Goal: Information Seeking & Learning: Understand process/instructions

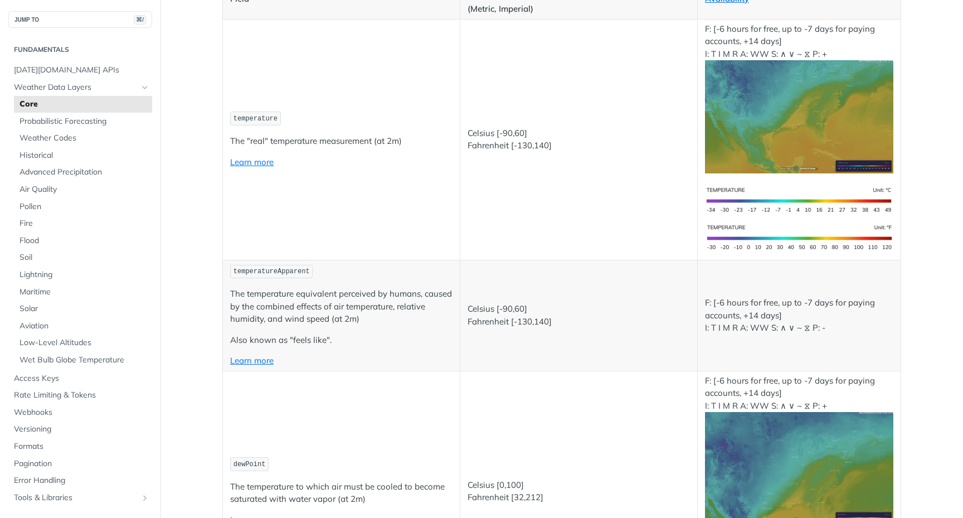
scroll to position [204, 0]
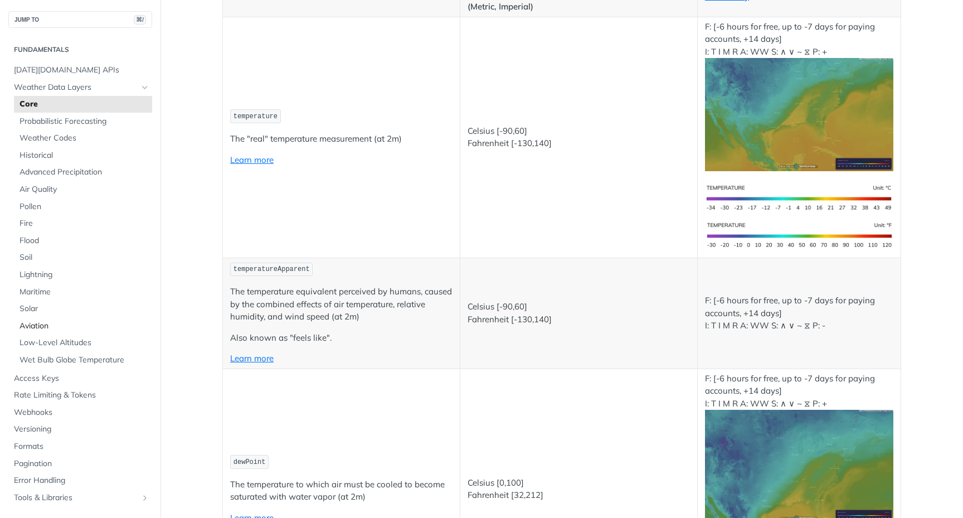
click at [37, 319] on link "Aviation" at bounding box center [83, 326] width 138 height 17
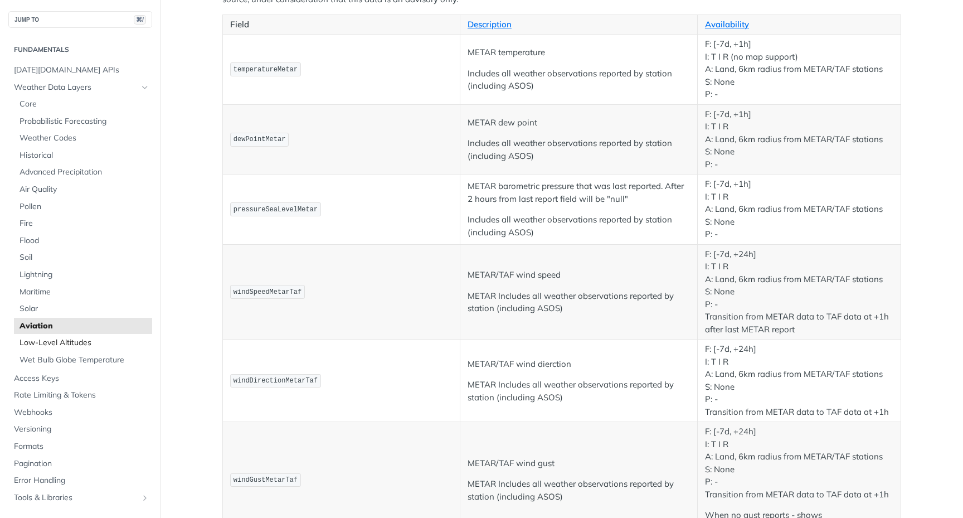
click at [66, 342] on span "Low-Level Altitudes" at bounding box center [84, 342] width 130 height 11
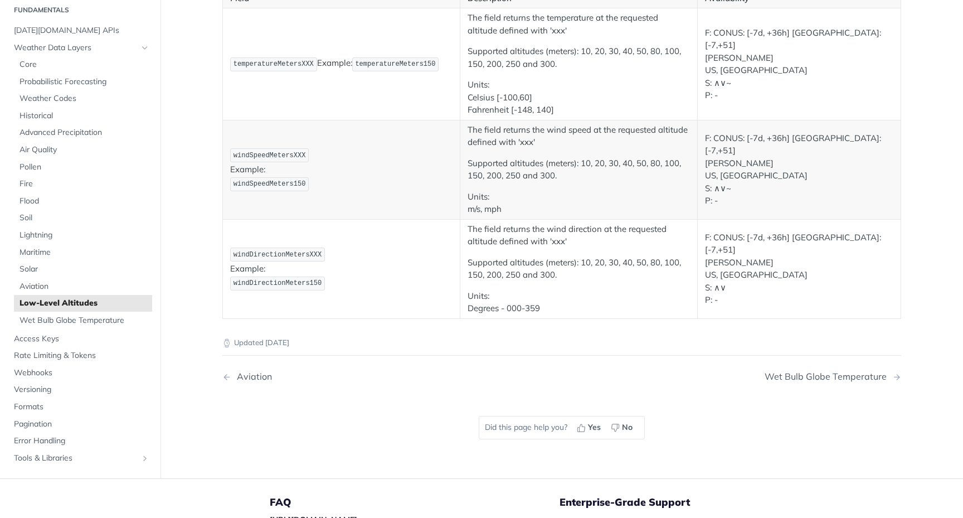
scroll to position [174, 0]
click at [64, 285] on span "Aviation" at bounding box center [84, 283] width 130 height 11
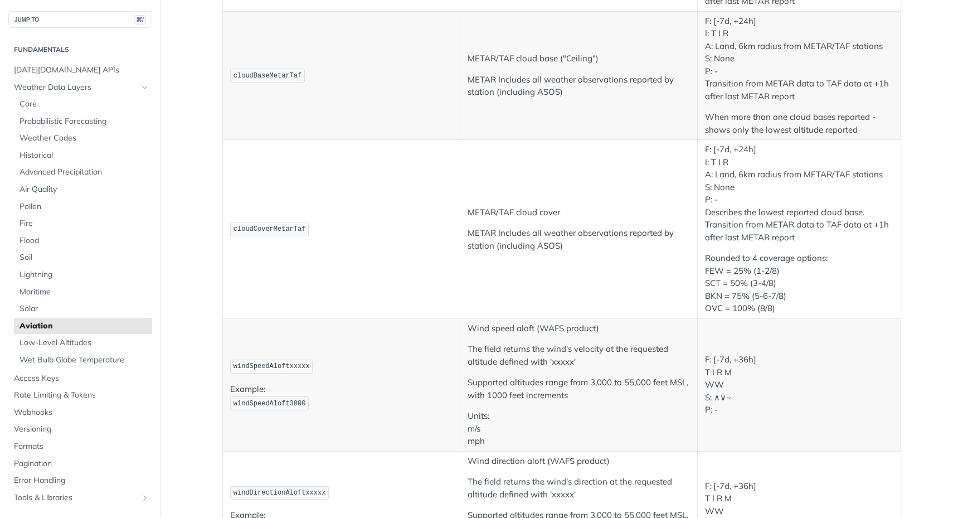
scroll to position [827, 0]
click at [558, 79] on p "METAR Includes all weather observations reported by station (including ASOS)" at bounding box center [578, 83] width 222 height 25
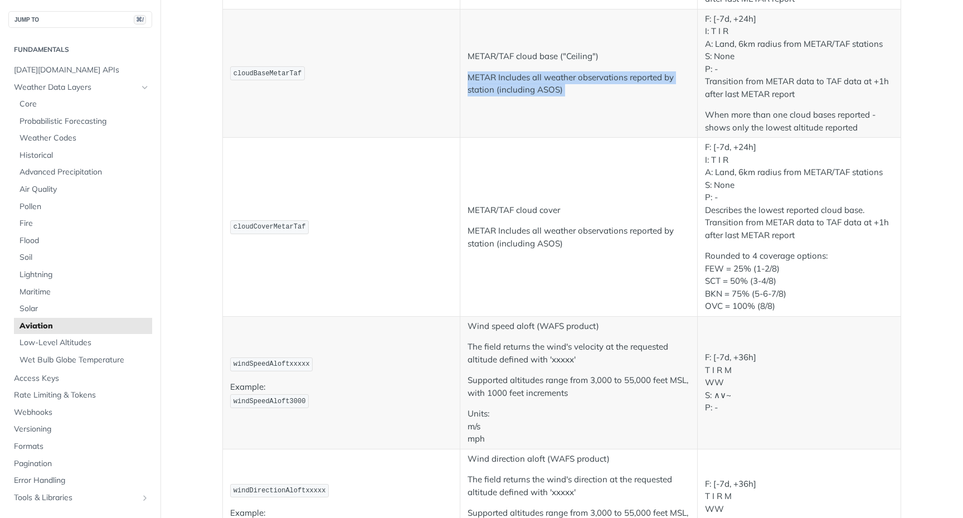
click at [558, 79] on p "METAR Includes all weather observations reported by station (including ASOS)" at bounding box center [578, 83] width 222 height 25
click at [571, 77] on p "METAR Includes all weather observations reported by station (including ASOS)" at bounding box center [578, 83] width 222 height 25
click at [541, 219] on td "METAR/TAF cloud cover METAR Includes all weather observations reported by stati…" at bounding box center [578, 227] width 237 height 179
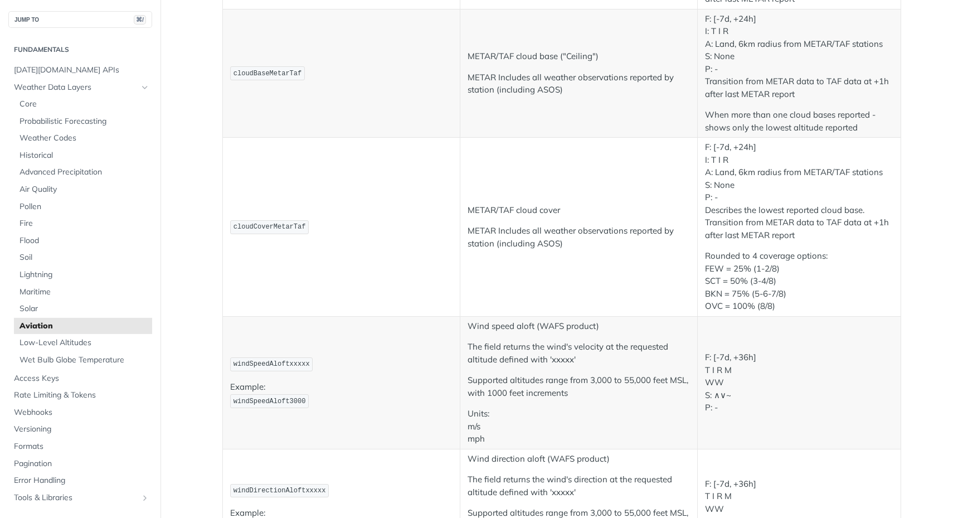
click at [544, 211] on p "METAR/TAF cloud cover" at bounding box center [578, 210] width 222 height 13
click at [545, 235] on p "METAR Includes all weather observations reported by station (including ASOS)" at bounding box center [578, 237] width 222 height 25
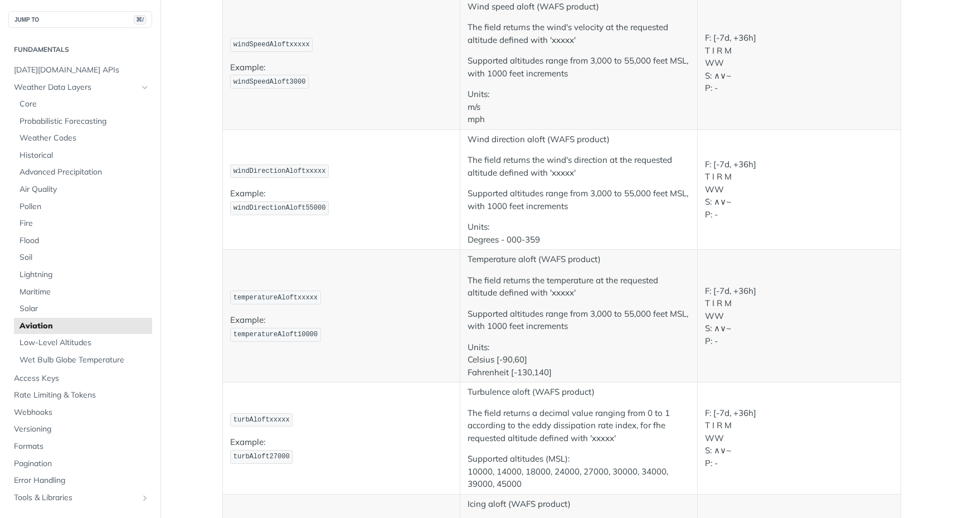
scroll to position [1149, 0]
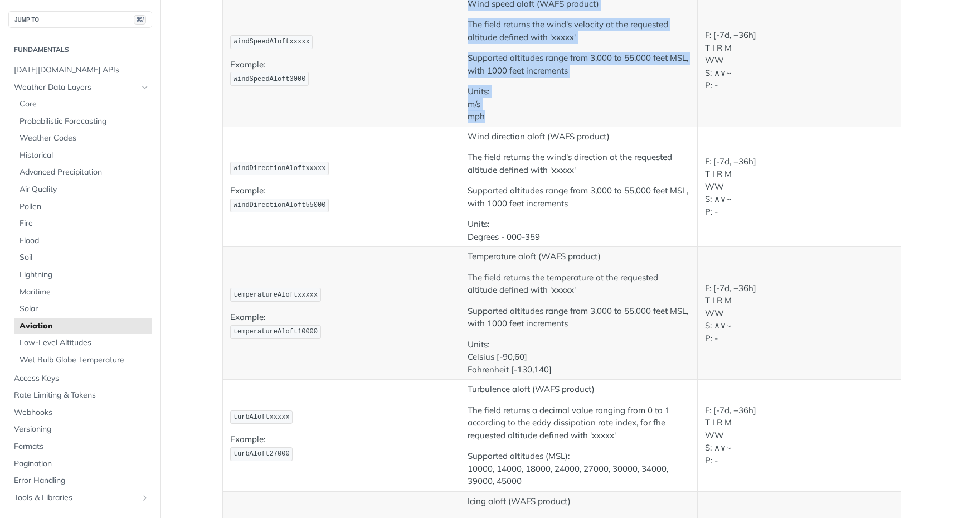
drag, startPoint x: 488, startPoint y: 120, endPoint x: 466, endPoint y: 5, distance: 117.3
click at [466, 5] on td "Wind speed aloft (WAFS product) The field returns the wind's velocity at the re…" at bounding box center [578, 60] width 237 height 133
click at [466, 5] on td "Wind speed aloft (WAFS product) The field returns the wind's velocity at the re…" at bounding box center [578, 61] width 237 height 133
drag, startPoint x: 468, startPoint y: 3, endPoint x: 490, endPoint y: 114, distance: 113.1
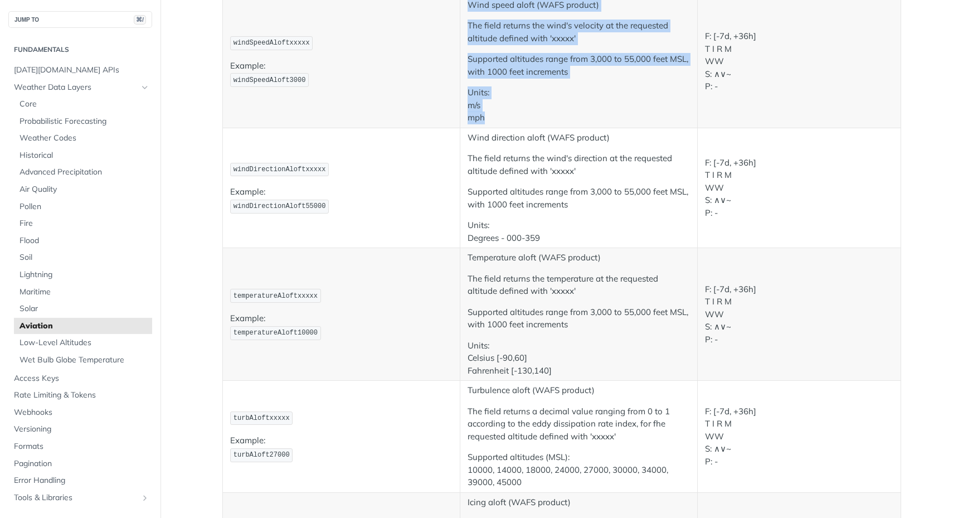
click at [490, 114] on td "Wind speed aloft (WAFS product) The field returns the wind's velocity at the re…" at bounding box center [578, 61] width 237 height 133
click at [490, 114] on p "Units: m/s mph" at bounding box center [578, 105] width 222 height 38
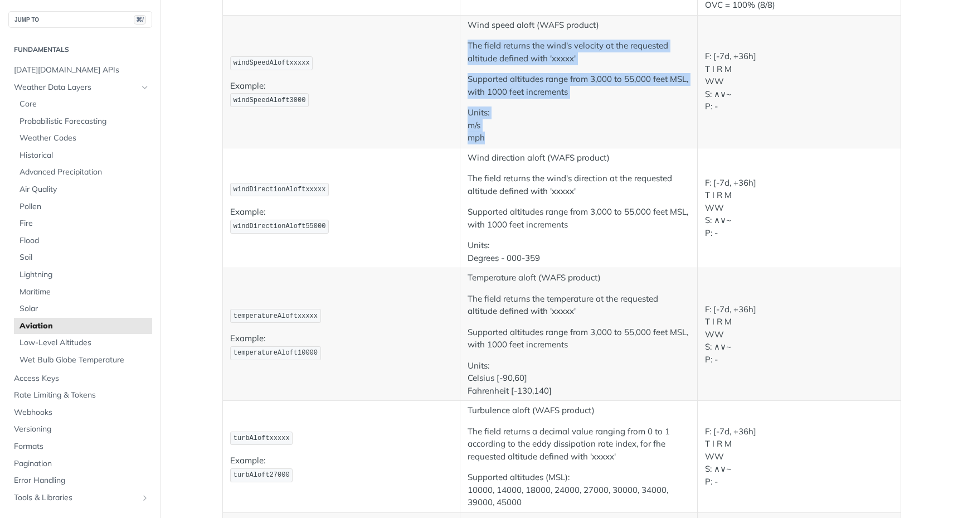
scroll to position [1121, 0]
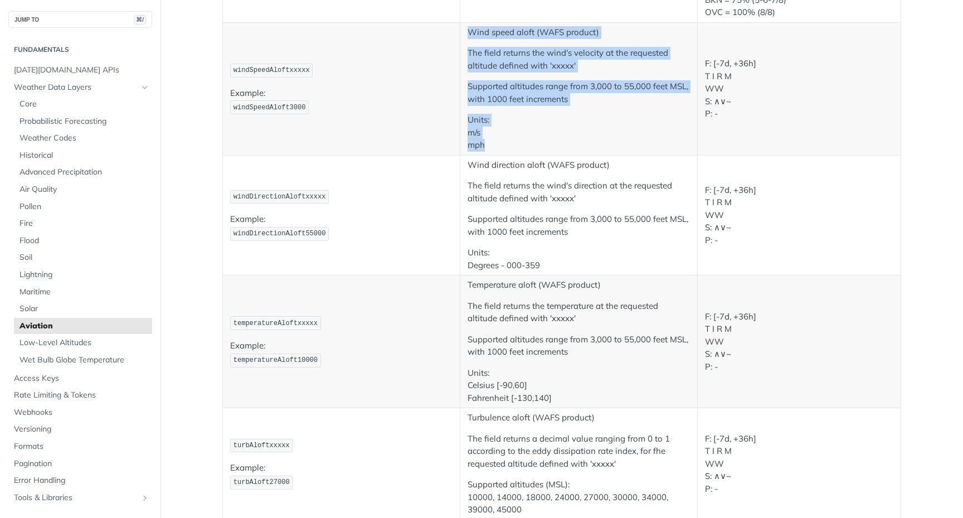
drag, startPoint x: 494, startPoint y: 114, endPoint x: 469, endPoint y: 30, distance: 87.9
click at [469, 30] on td "Wind speed aloft (WAFS product) The field returns the wind's velocity at the re…" at bounding box center [578, 88] width 237 height 133
click at [469, 30] on p "Wind speed aloft (WAFS product)" at bounding box center [578, 32] width 222 height 13
drag, startPoint x: 469, startPoint y: 30, endPoint x: 487, endPoint y: 140, distance: 112.4
click at [487, 140] on td "Wind speed aloft (WAFS product) The field returns the wind's velocity at the re…" at bounding box center [578, 88] width 237 height 133
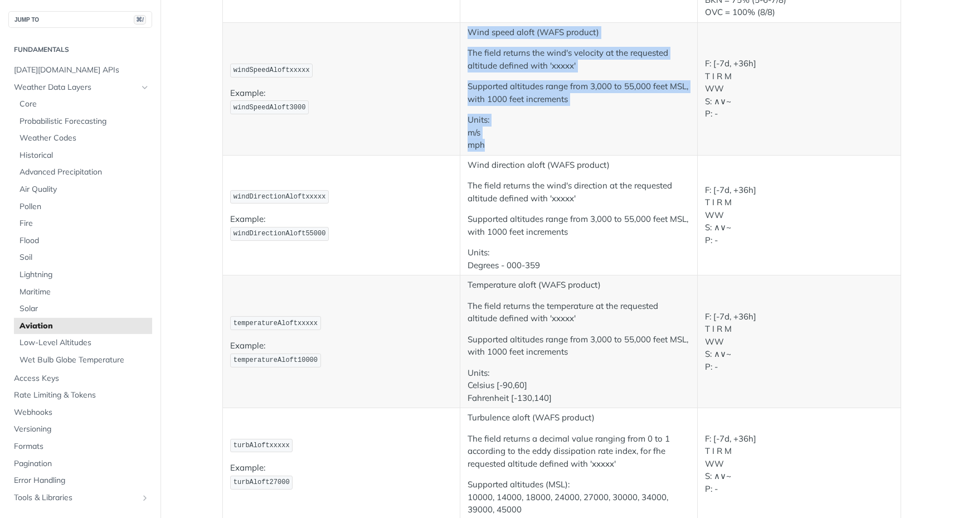
click at [487, 140] on p "Units: m/s mph" at bounding box center [578, 133] width 222 height 38
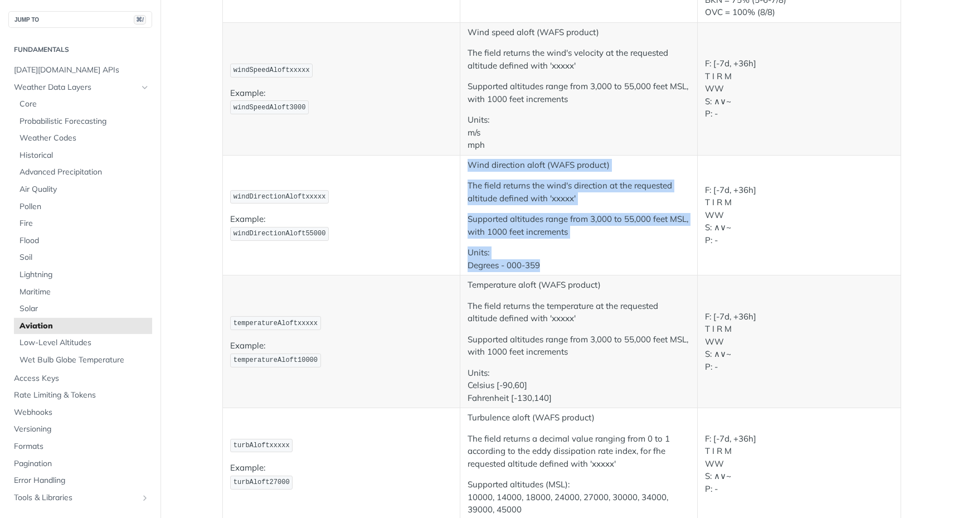
drag, startPoint x: 469, startPoint y: 165, endPoint x: 549, endPoint y: 262, distance: 125.5
click at [549, 262] on td "Wind direction aloft (WAFS product) The field returns the wind's direction at t…" at bounding box center [578, 215] width 237 height 120
click at [549, 262] on p "Units: Degrees - 000-359" at bounding box center [578, 258] width 222 height 25
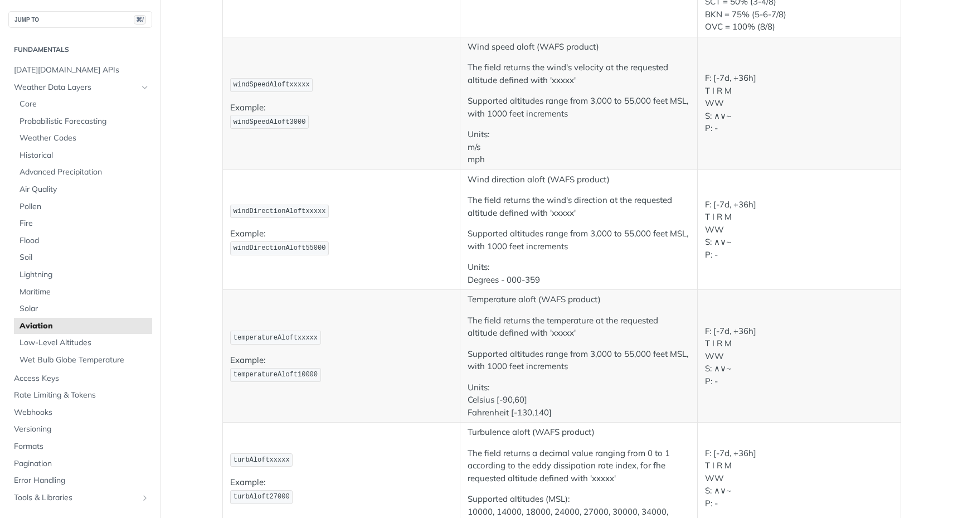
scroll to position [1094, 0]
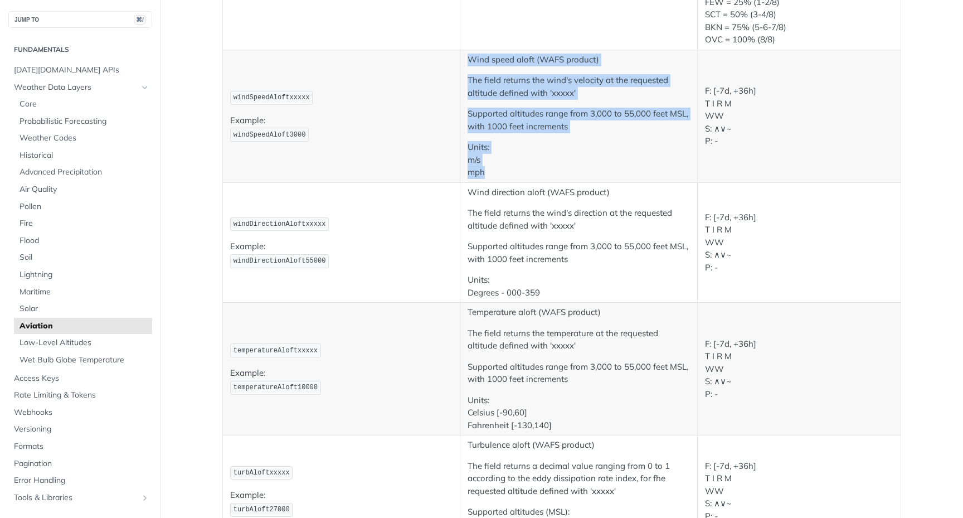
drag, startPoint x: 470, startPoint y: 60, endPoint x: 501, endPoint y: 181, distance: 125.5
click at [501, 181] on td "Wind speed aloft (WAFS product) The field returns the wind's velocity at the re…" at bounding box center [578, 116] width 237 height 133
click at [504, 174] on p "Units: m/s mph" at bounding box center [578, 160] width 222 height 38
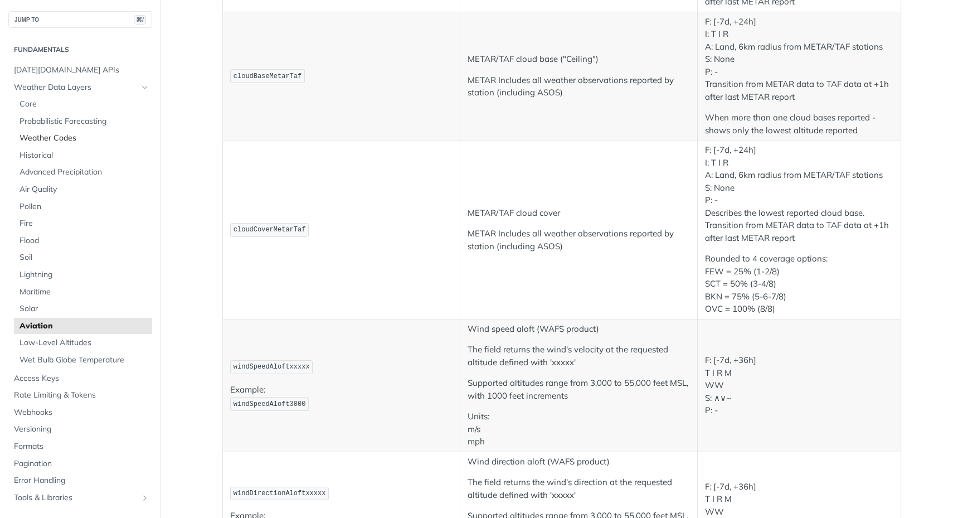
scroll to position [813, 0]
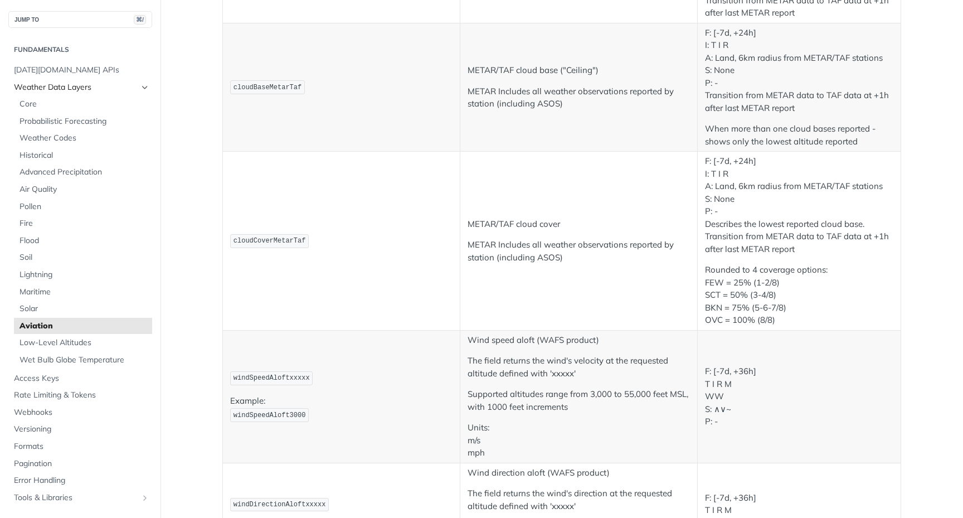
click at [89, 86] on span "Weather Data Layers" at bounding box center [76, 87] width 124 height 11
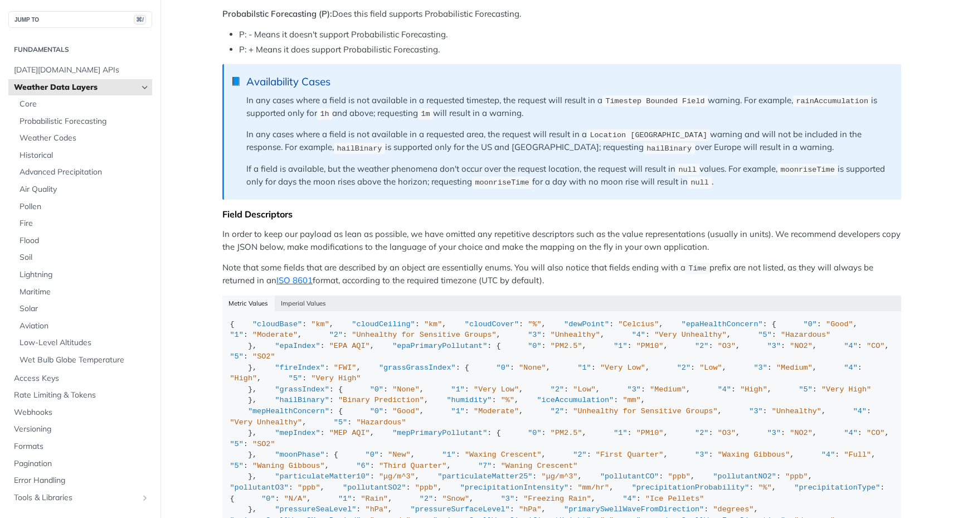
click at [89, 86] on span "Weather Data Layers" at bounding box center [76, 87] width 124 height 11
click at [41, 325] on span "Aviation" at bounding box center [84, 325] width 130 height 11
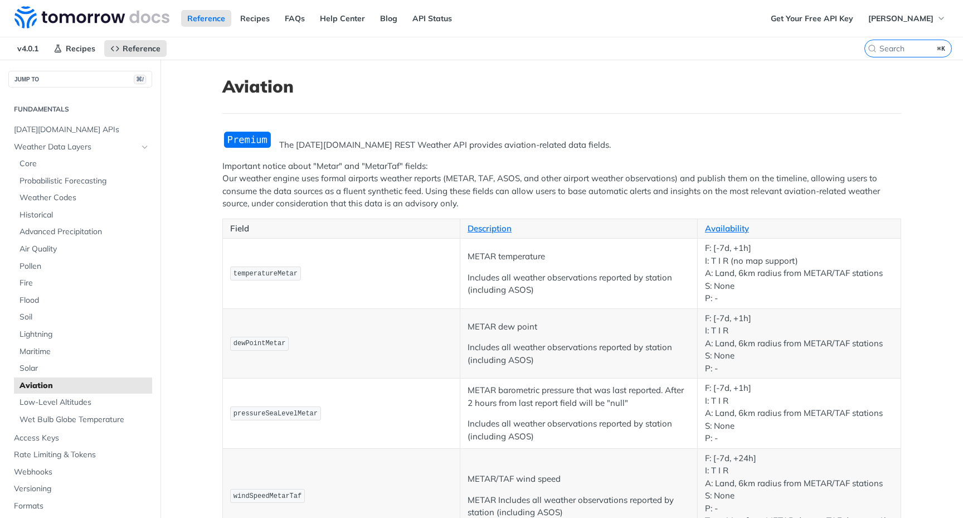
click at [245, 144] on img "Expand image" at bounding box center [247, 139] width 50 height 18
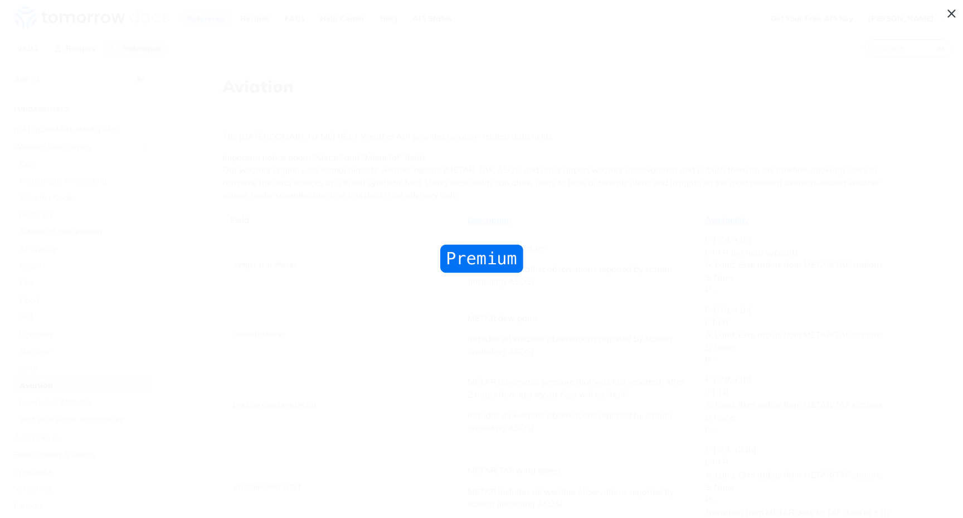
click at [335, 230] on span "Collapse image" at bounding box center [481, 259] width 963 height 518
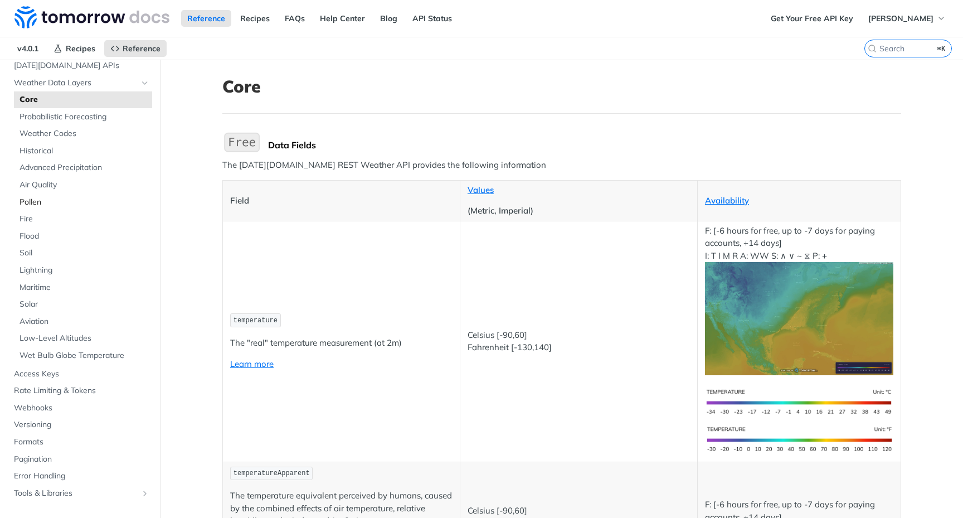
scroll to position [64, 0]
click at [34, 341] on span "Low-Level Altitudes" at bounding box center [84, 338] width 130 height 11
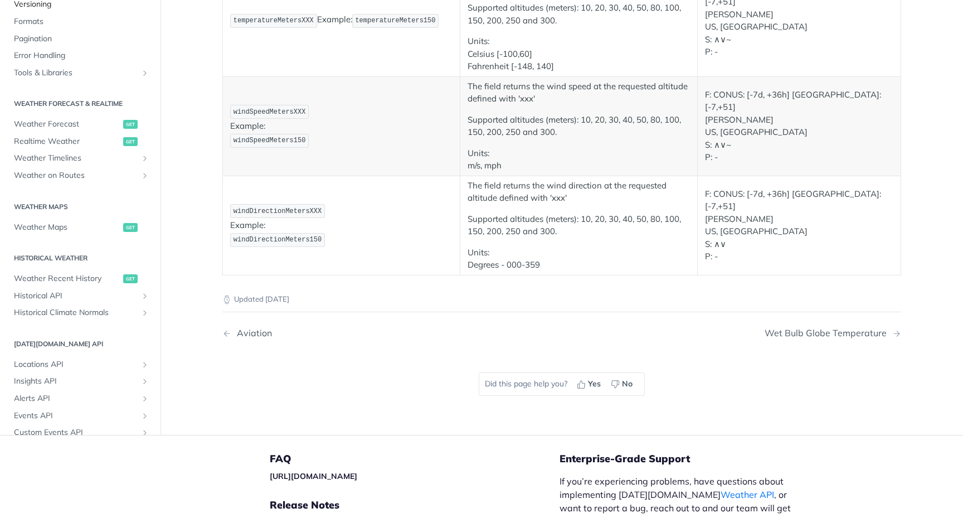
scroll to position [349, 0]
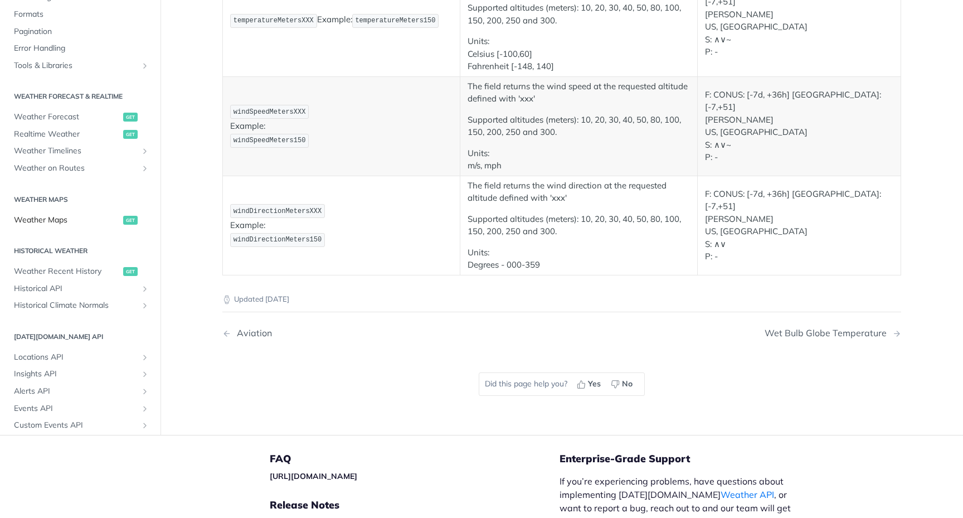
click at [52, 214] on span "Weather Maps" at bounding box center [67, 219] width 106 height 11
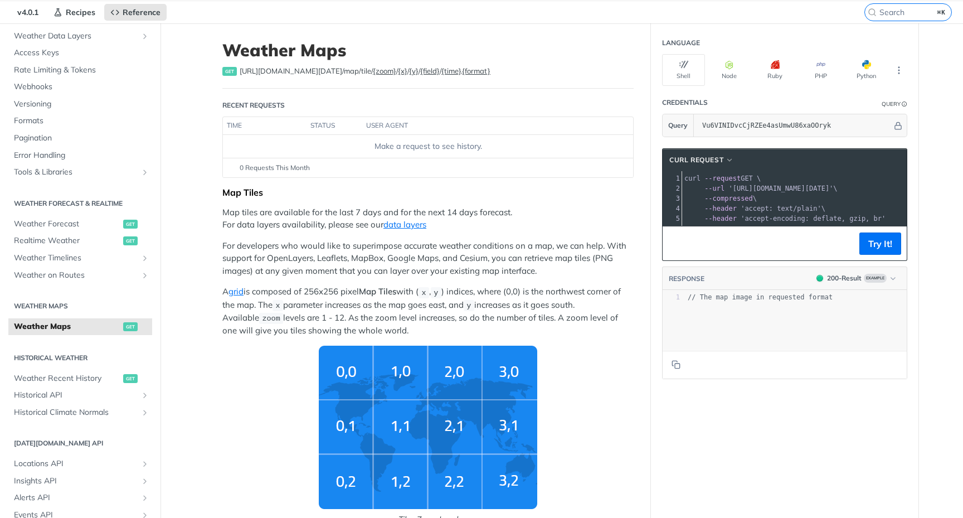
scroll to position [31, 0]
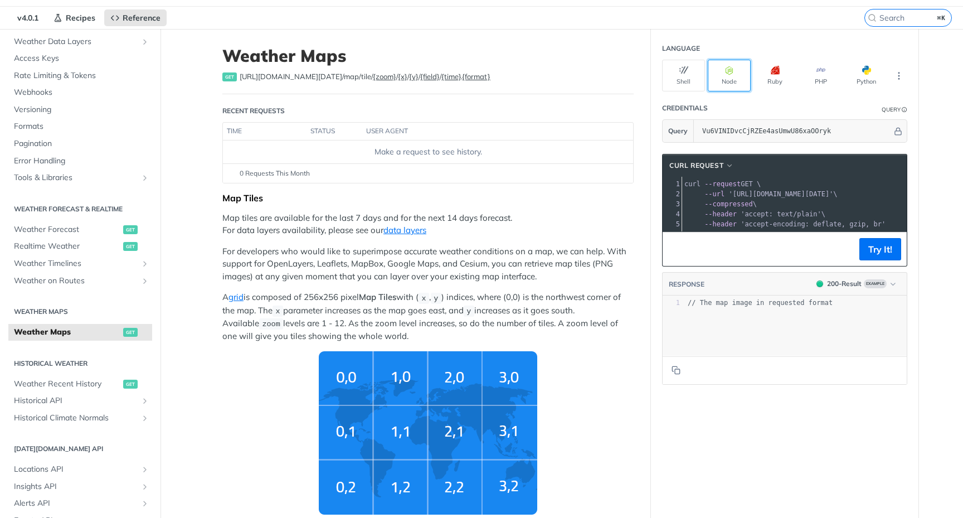
click at [729, 75] on button "Node" at bounding box center [729, 76] width 43 height 32
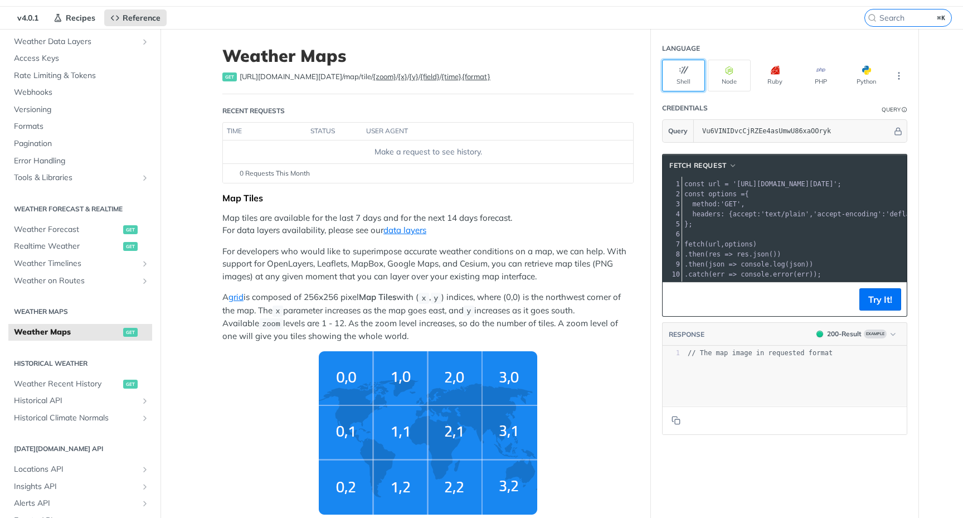
click at [695, 85] on button "Shell" at bounding box center [683, 76] width 43 height 32
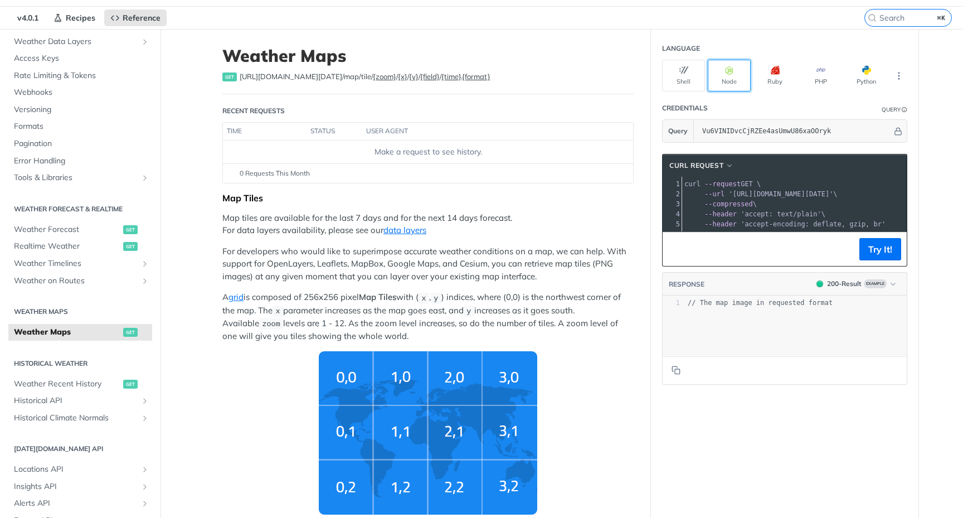
click at [745, 87] on button "Node" at bounding box center [729, 76] width 43 height 32
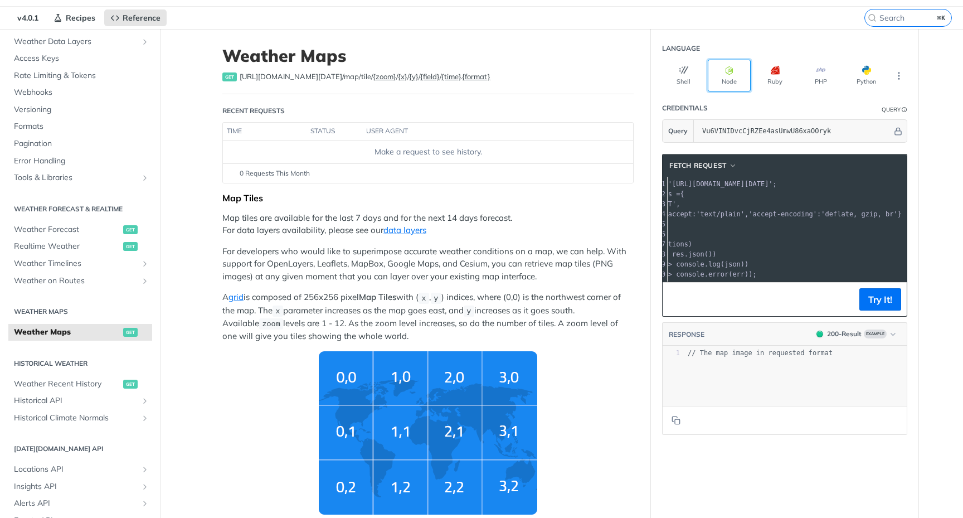
scroll to position [0, 0]
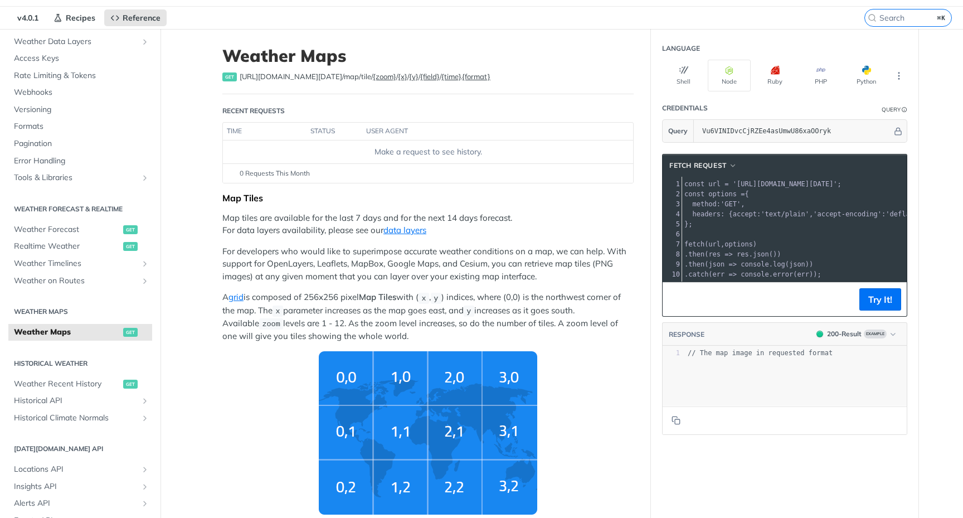
click at [891, 295] on button "Try It!" at bounding box center [880, 299] width 42 height 22
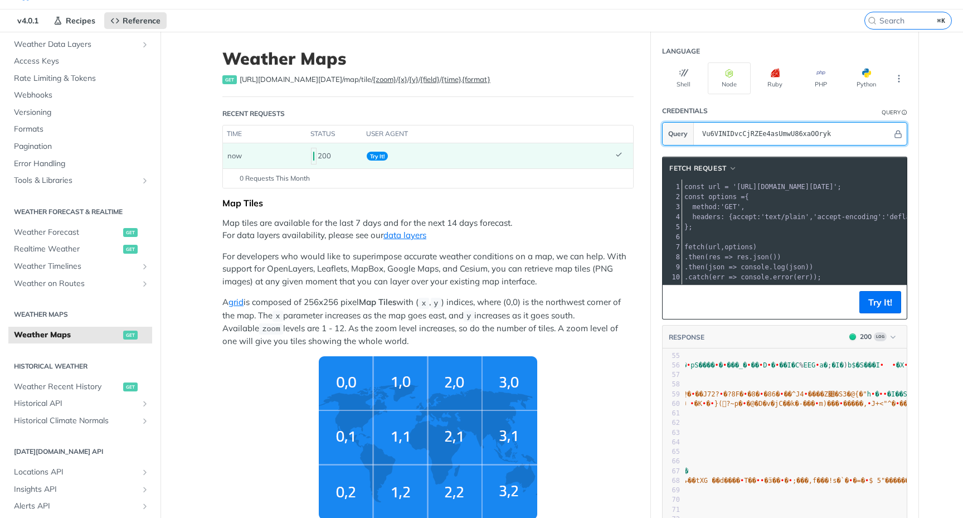
click at [826, 135] on input "Vu6VINIDvcCjRZEe4asUmwU86xaOOryk" at bounding box center [794, 134] width 196 height 22
click at [790, 202] on pre "method : 'GET' ," at bounding box center [939, 207] width 515 height 10
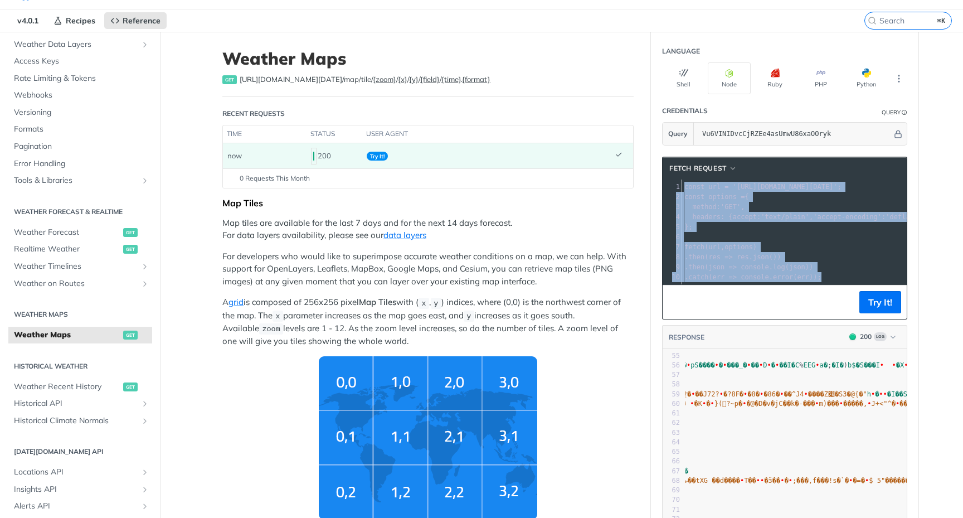
copy div "const url = '[URL][DOMAIN_NAME][DATE]' ; 2 const options = { 3 method : 'GET' ,…"
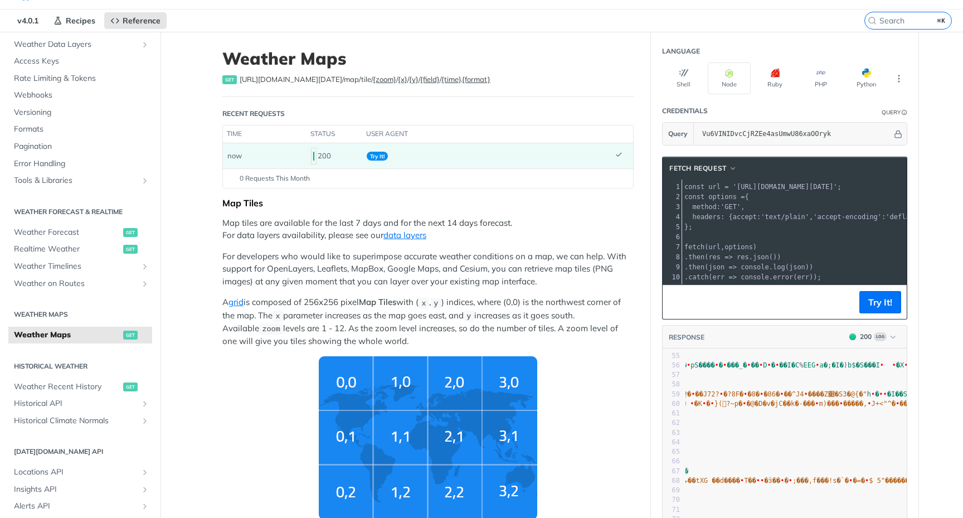
click at [761, 236] on pre "​" at bounding box center [939, 237] width 515 height 10
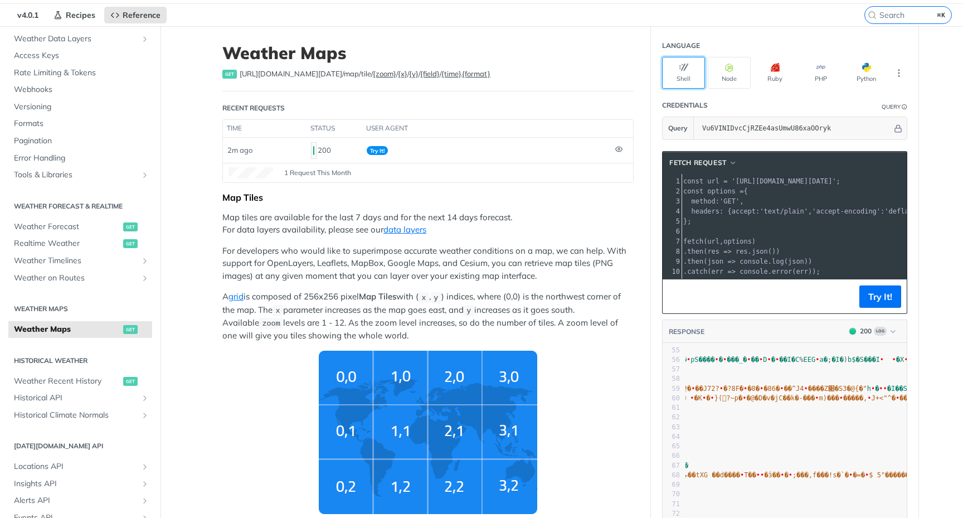
click at [691, 74] on button "Shell" at bounding box center [683, 73] width 43 height 32
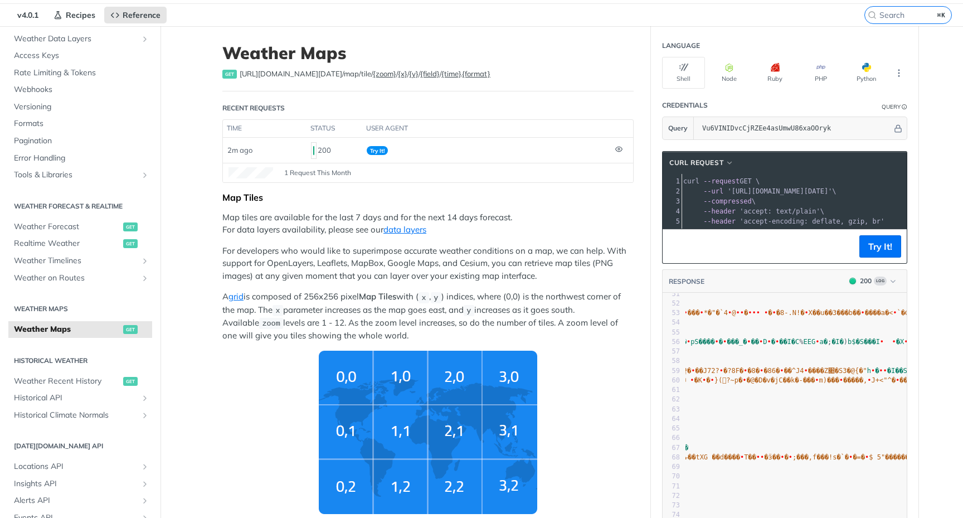
click at [742, 200] on span "--compressed" at bounding box center [727, 201] width 48 height 8
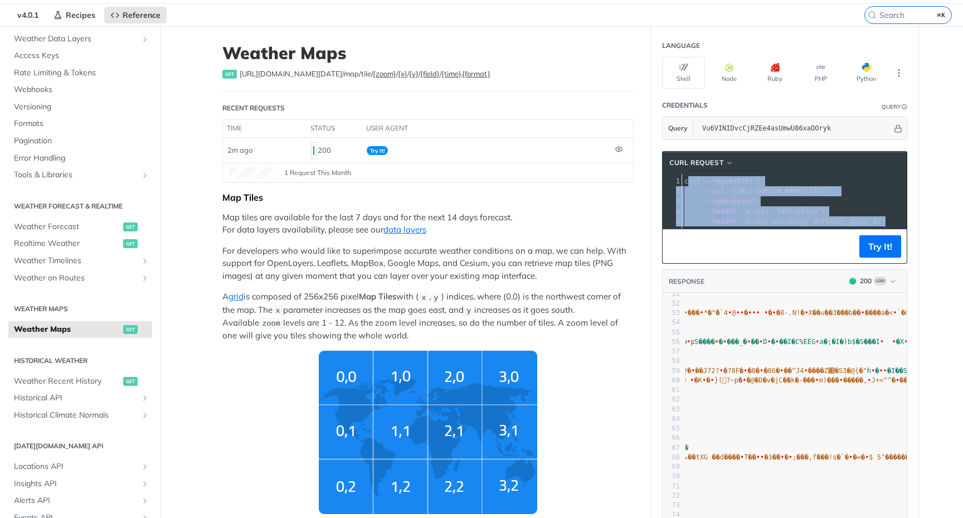
drag, startPoint x: 685, startPoint y: 182, endPoint x: 745, endPoint y: 230, distance: 76.1
click at [745, 230] on div "cURL Request xxxxxxxxxx 10 5 10 5 1 curl --request GET \ 2 --url '[URL][DOMAIN_…" at bounding box center [784, 207] width 245 height 113
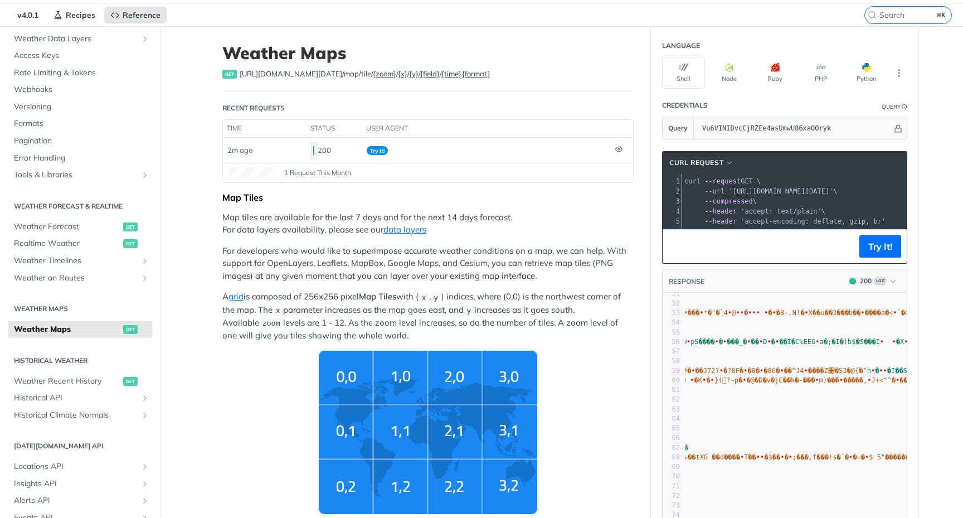
click at [749, 210] on span "'accept: text/plain'" at bounding box center [780, 211] width 81 height 8
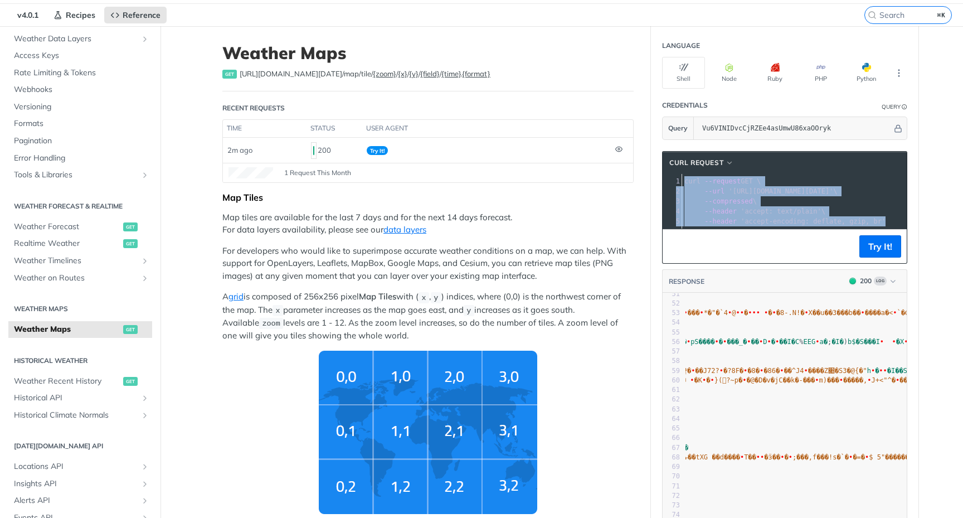
copy div "curl --request GET \ 2 --url '[URL][DOMAIN_NAME][DATE]' \ 3 --compressed \ 4 --…"
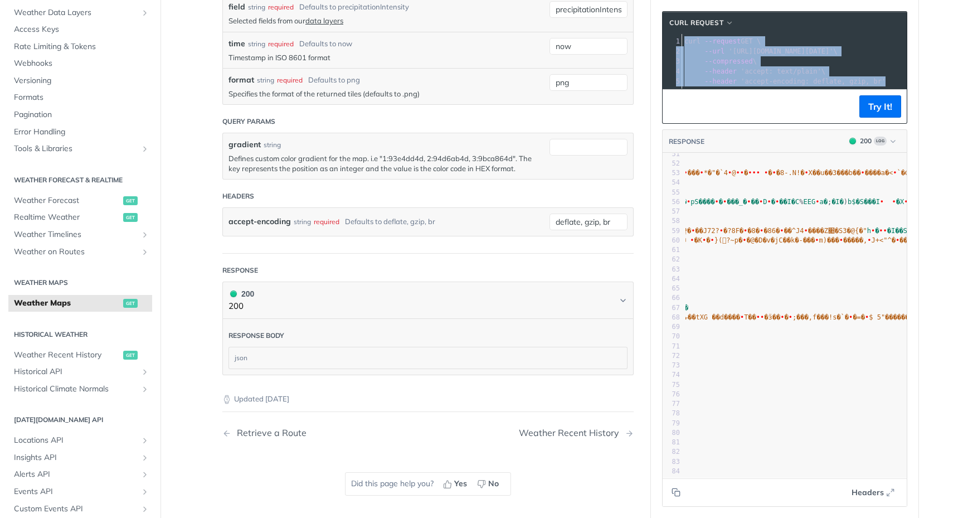
scroll to position [1553, 0]
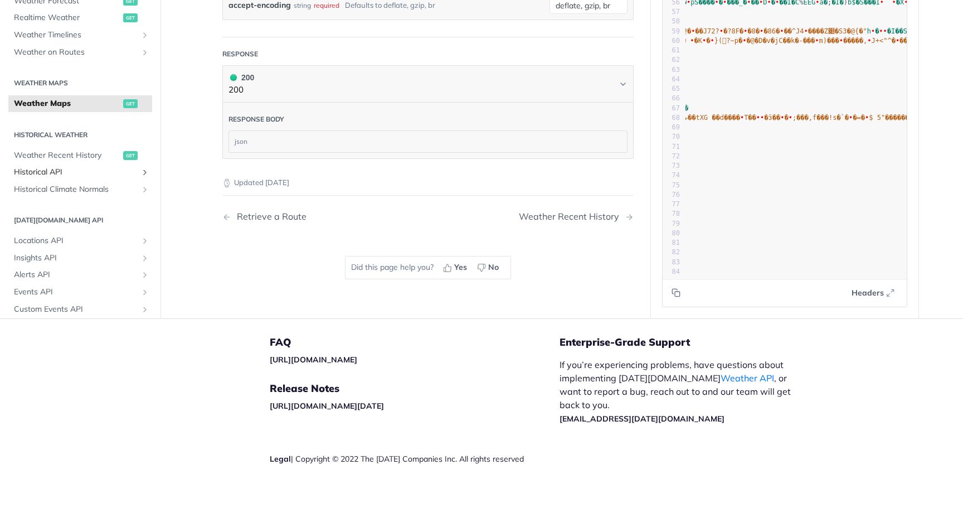
click at [66, 167] on span "Historical API" at bounding box center [76, 172] width 124 height 11
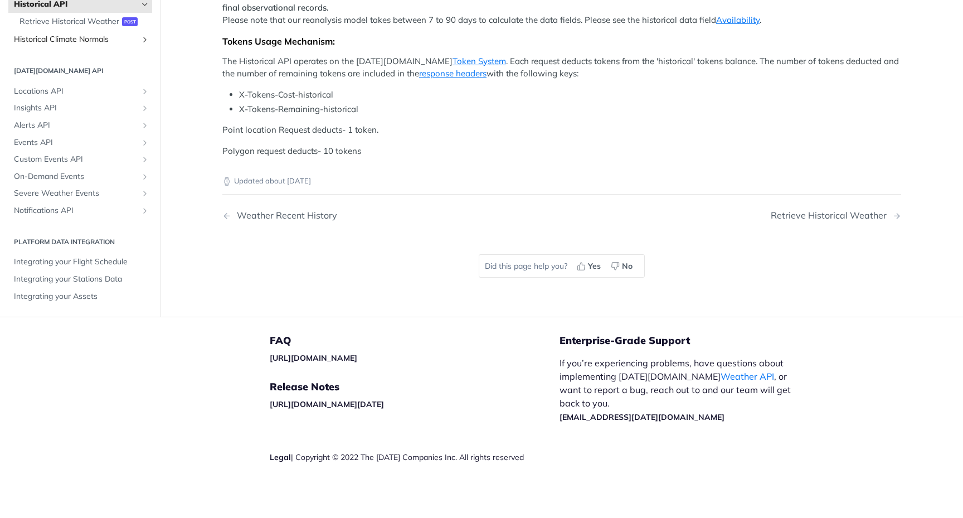
scroll to position [523, 0]
click at [63, 268] on span "Integrating your Flight Schedule" at bounding box center [81, 262] width 135 height 11
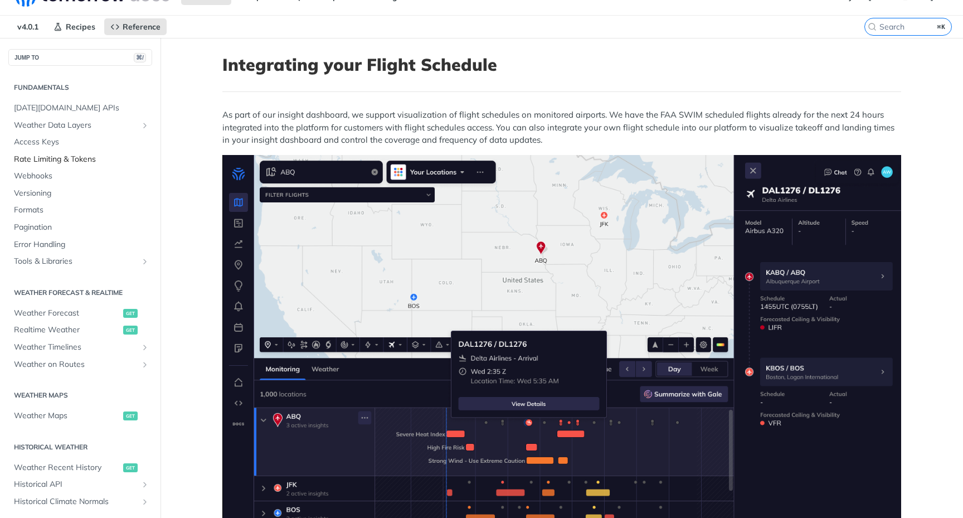
click at [70, 156] on span "Rate Limiting & Tokens" at bounding box center [81, 159] width 135 height 11
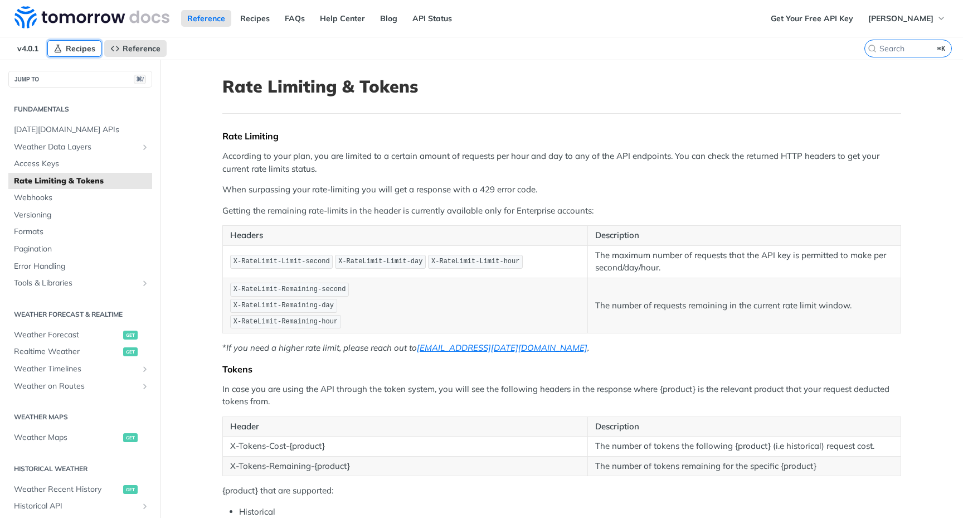
click at [75, 48] on span "Recipes" at bounding box center [81, 48] width 30 height 10
